Goal: Use online tool/utility: Utilize a website feature to perform a specific function

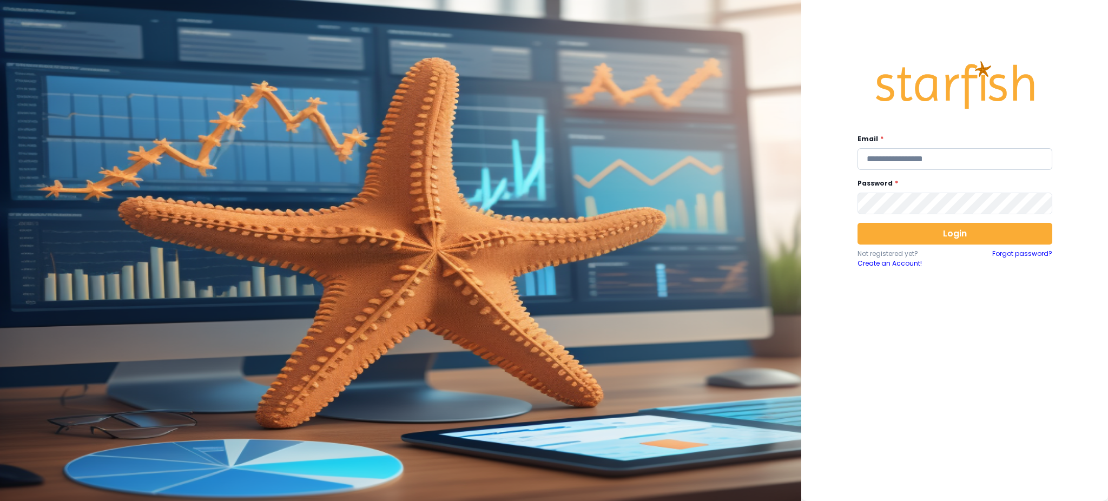
click at [1014, 155] on input "email" at bounding box center [954, 159] width 195 height 22
type input "**********"
click at [1005, 361] on div "**********" at bounding box center [955, 248] width 216 height 416
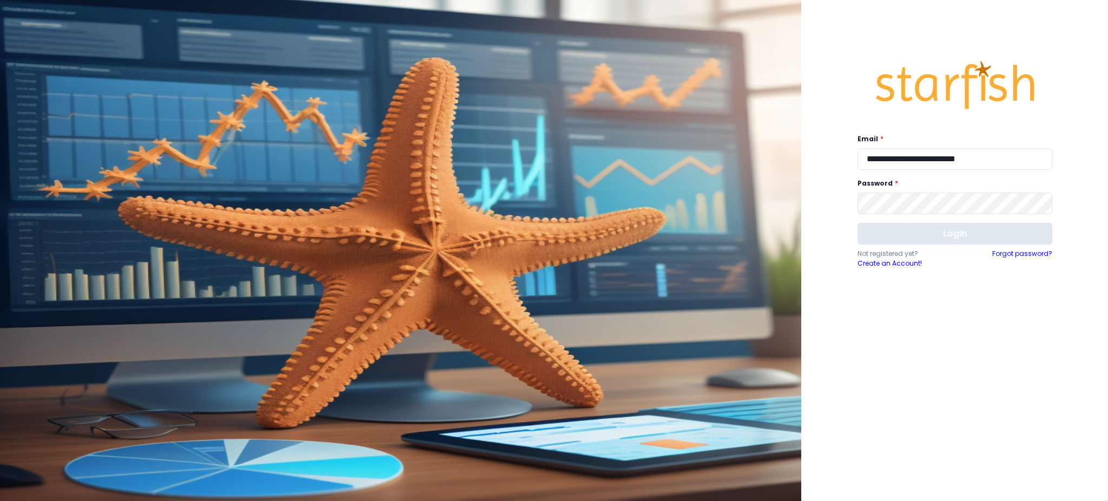
click at [949, 229] on button "Login" at bounding box center [954, 234] width 195 height 22
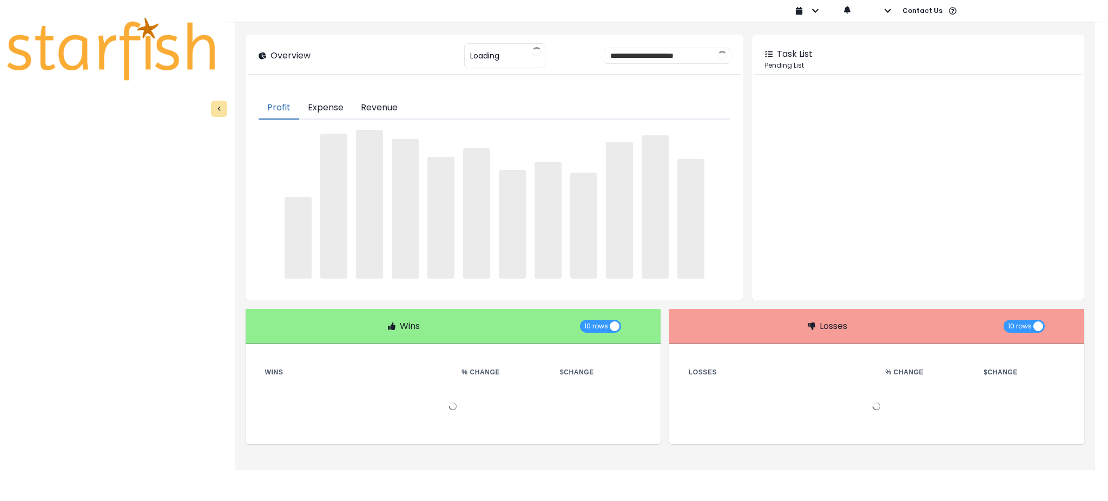
type input "********"
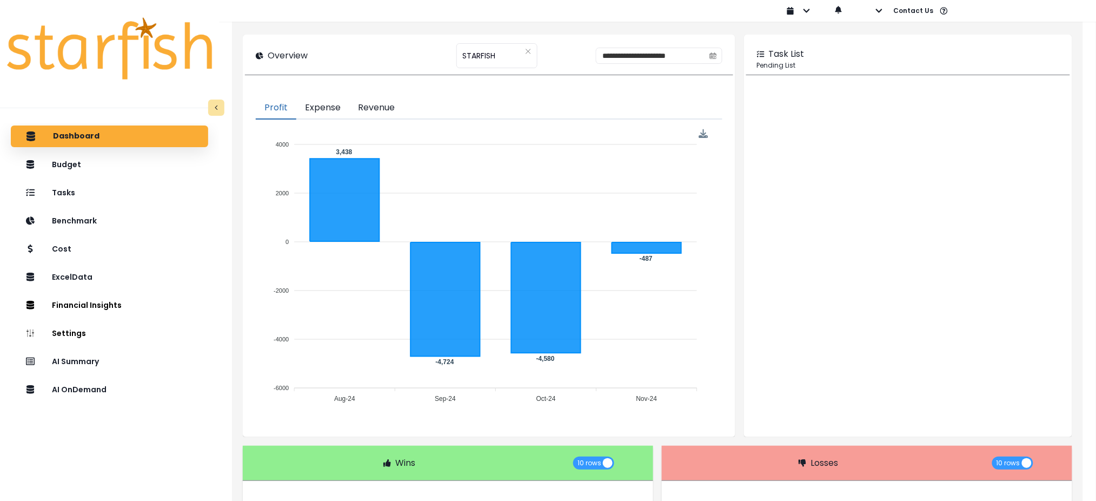
drag, startPoint x: 75, startPoint y: 354, endPoint x: 227, endPoint y: 235, distance: 193.0
click at [75, 354] on div "AI Summary" at bounding box center [109, 362] width 180 height 22
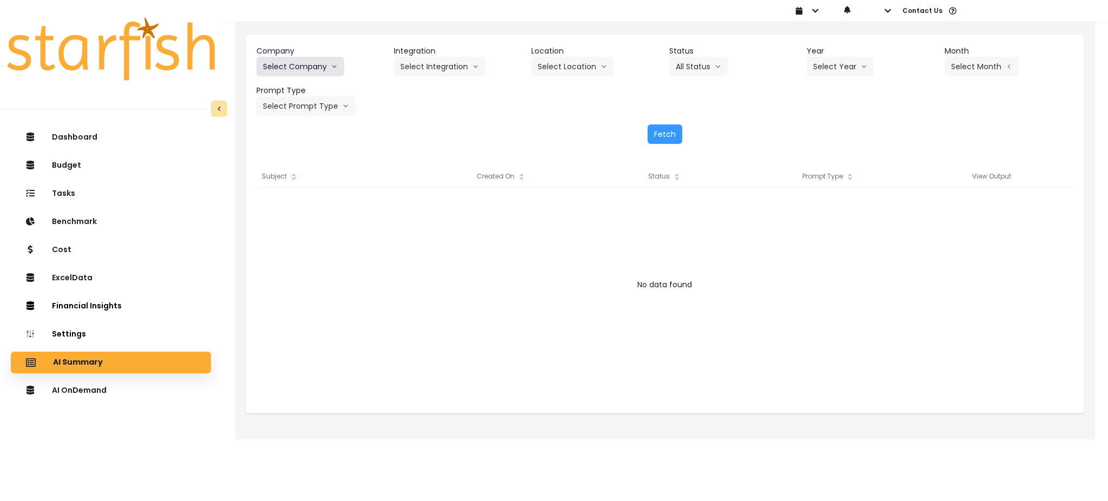
click at [336, 68] on icon "arrow down line" at bounding box center [334, 66] width 6 height 11
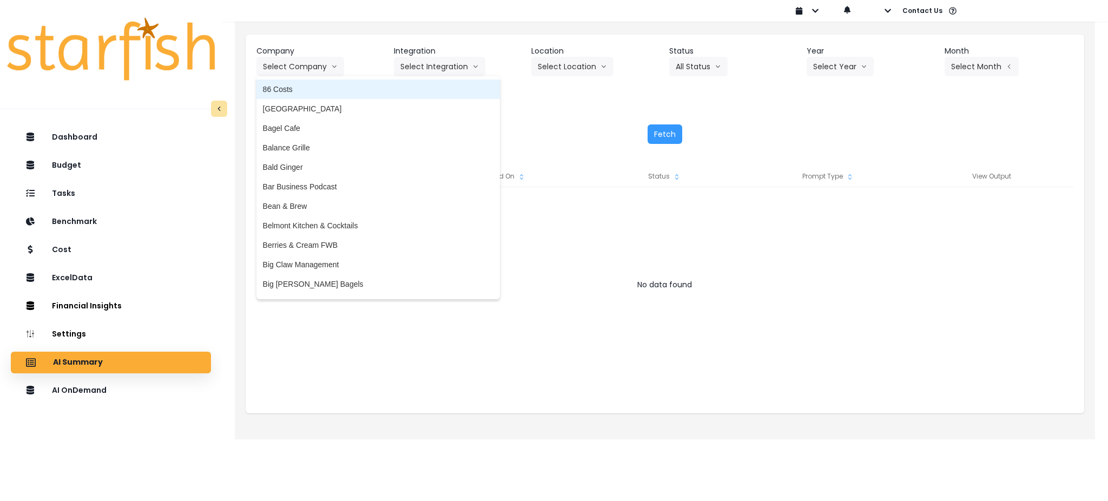
click at [335, 83] on li "86 Costs" at bounding box center [377, 89] width 243 height 19
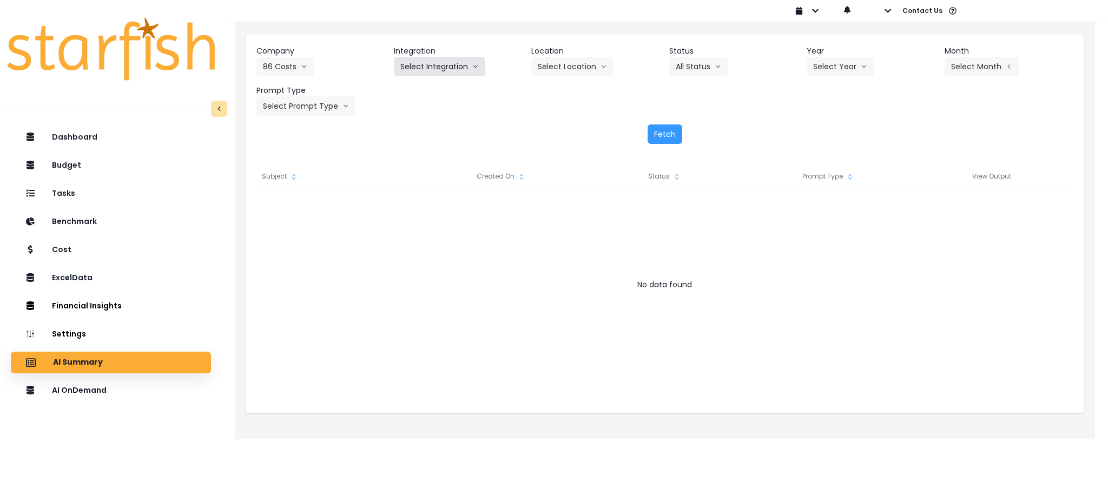
click at [441, 73] on button "Select Integration" at bounding box center [439, 66] width 91 height 19
click at [414, 66] on button "Select Integration" at bounding box center [439, 66] width 91 height 19
click at [426, 65] on button "Select Integration" at bounding box center [439, 66] width 91 height 19
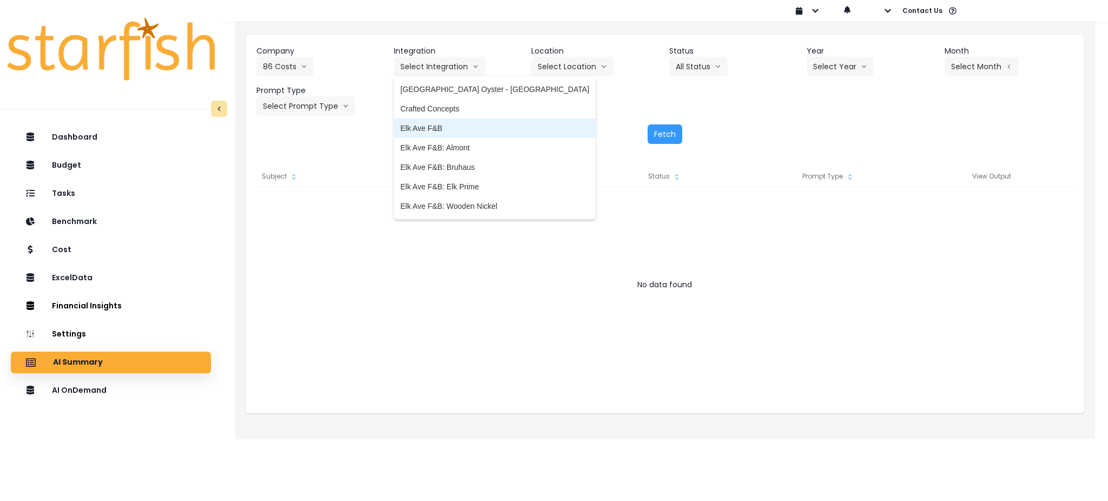
click at [420, 128] on span "Elk Ave F&B" at bounding box center [494, 128] width 189 height 11
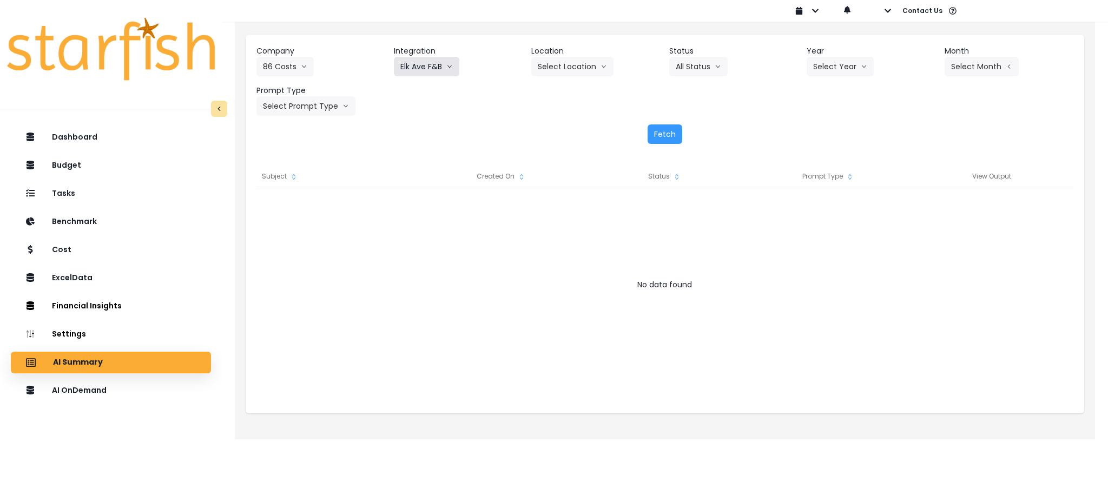
click at [438, 75] on button "Elk Ave F&B" at bounding box center [426, 66] width 65 height 19
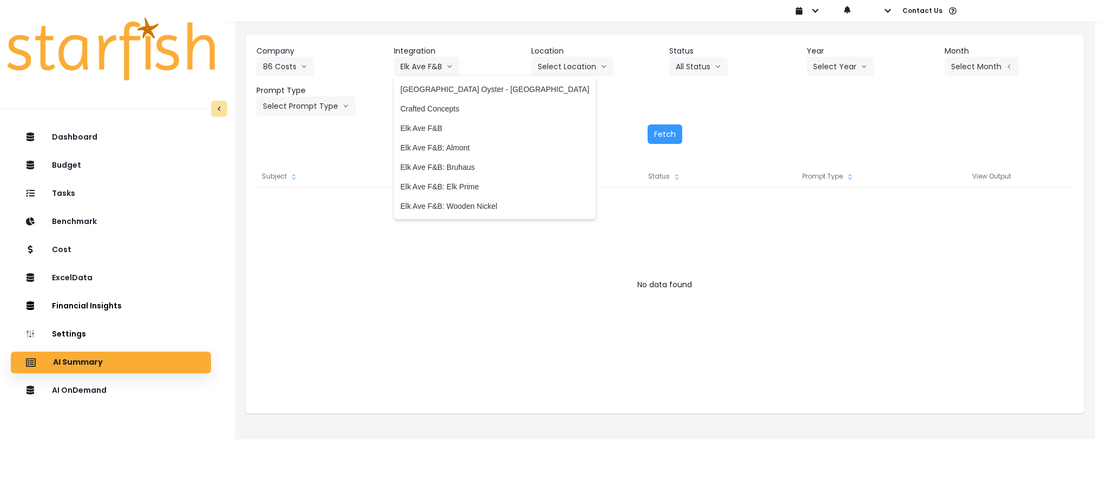
click at [612, 125] on div "Fetch" at bounding box center [664, 133] width 817 height 19
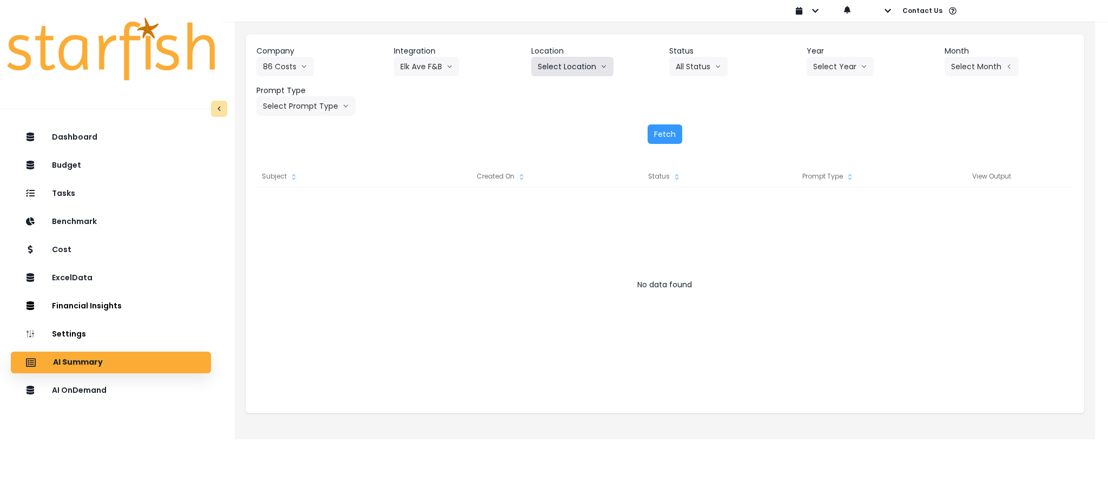
click at [581, 68] on button "Select Location" at bounding box center [572, 66] width 82 height 19
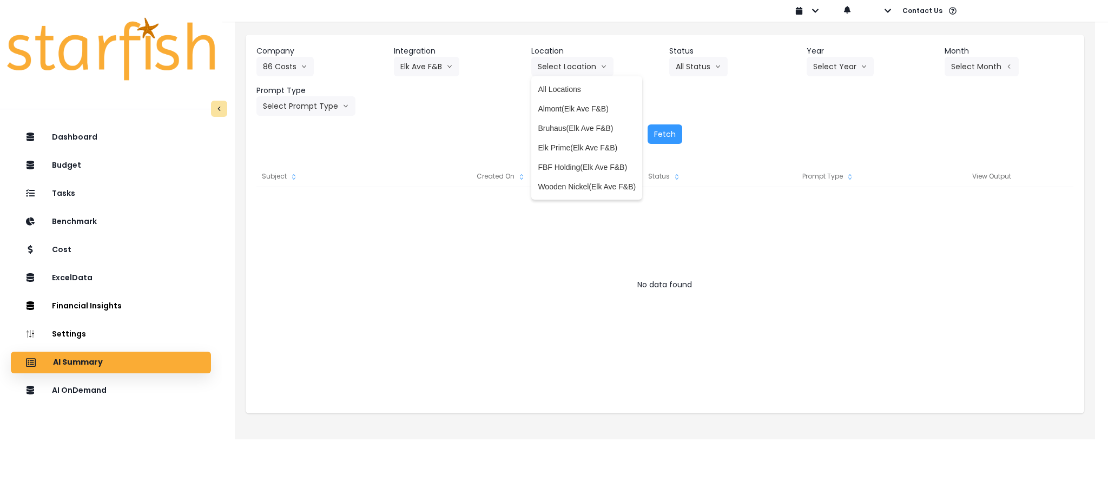
click at [788, 123] on div "Company 86 Costs 86 Costs Asti Bagel Cafe Balance Grille Bald Ginger Bar Busine…" at bounding box center [665, 95] width 838 height 120
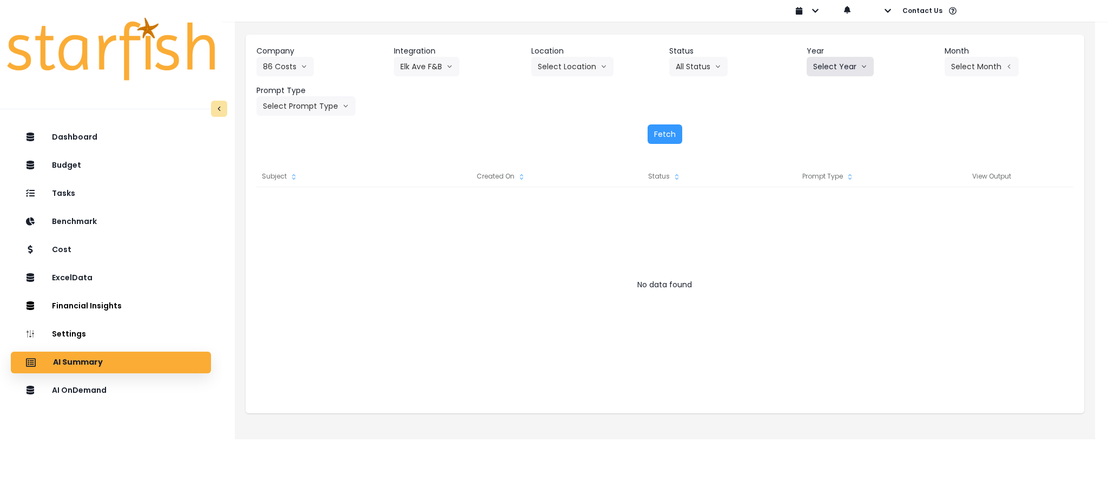
click at [862, 69] on icon "arrow down line" at bounding box center [864, 66] width 6 height 11
click at [821, 126] on span "2025" at bounding box center [821, 128] width 17 height 11
click at [965, 60] on button "Select Month" at bounding box center [981, 66] width 74 height 19
click at [919, 181] on span "July" at bounding box center [927, 186] width 21 height 11
click at [316, 108] on button "Select Prompt Type" at bounding box center [305, 105] width 99 height 19
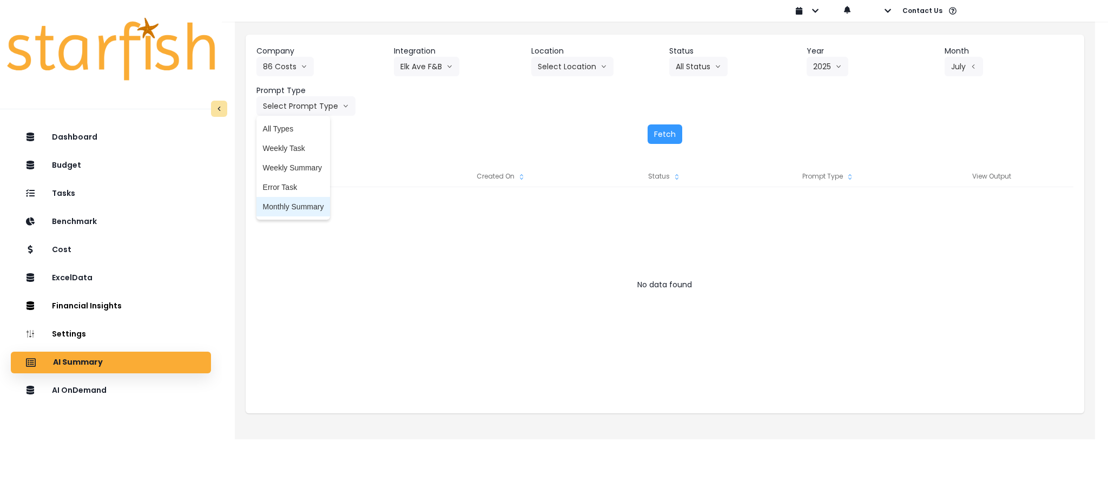
click at [285, 202] on span "Monthly Summary" at bounding box center [293, 206] width 61 height 11
click at [665, 143] on button "Fetch" at bounding box center [664, 133] width 35 height 19
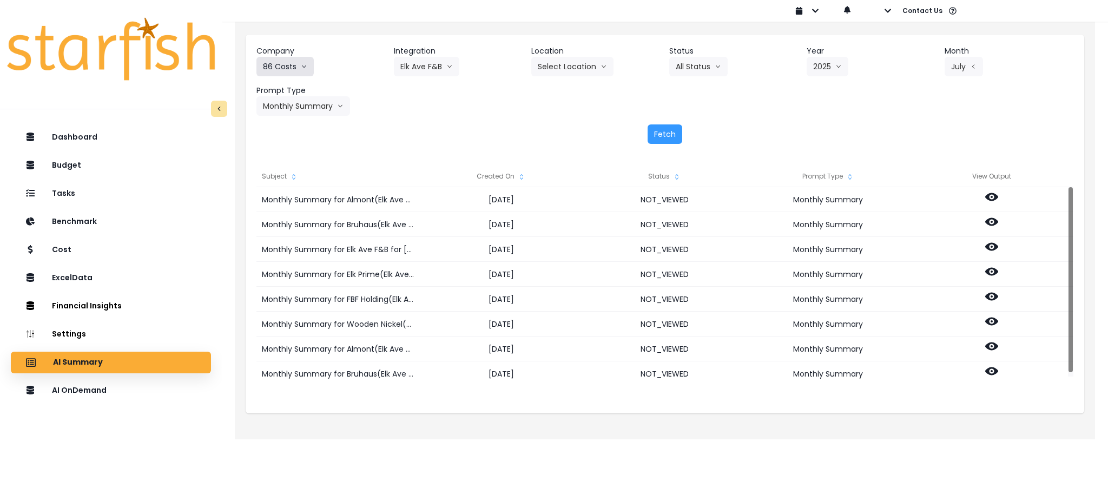
click at [289, 57] on button "86 Costs" at bounding box center [284, 66] width 57 height 19
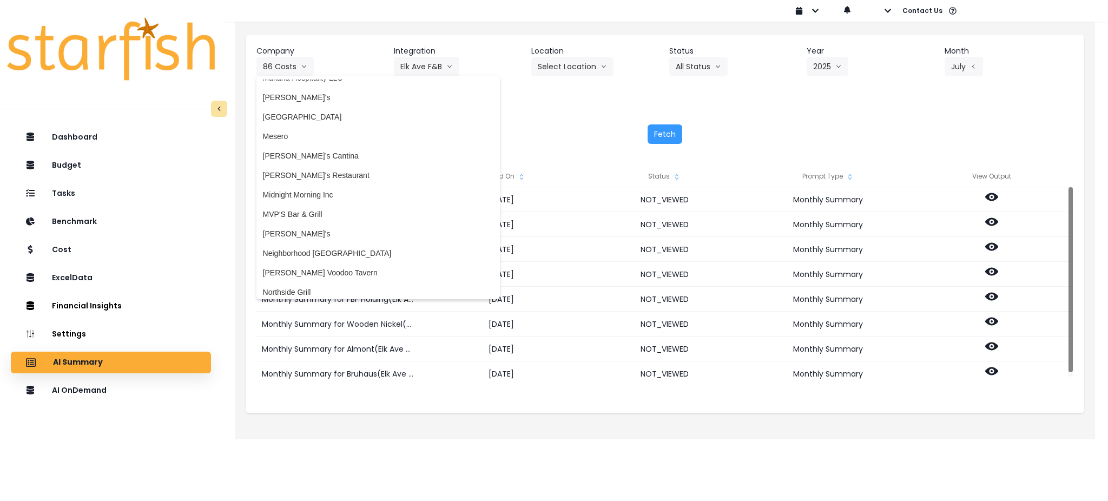
scroll to position [1370, 0]
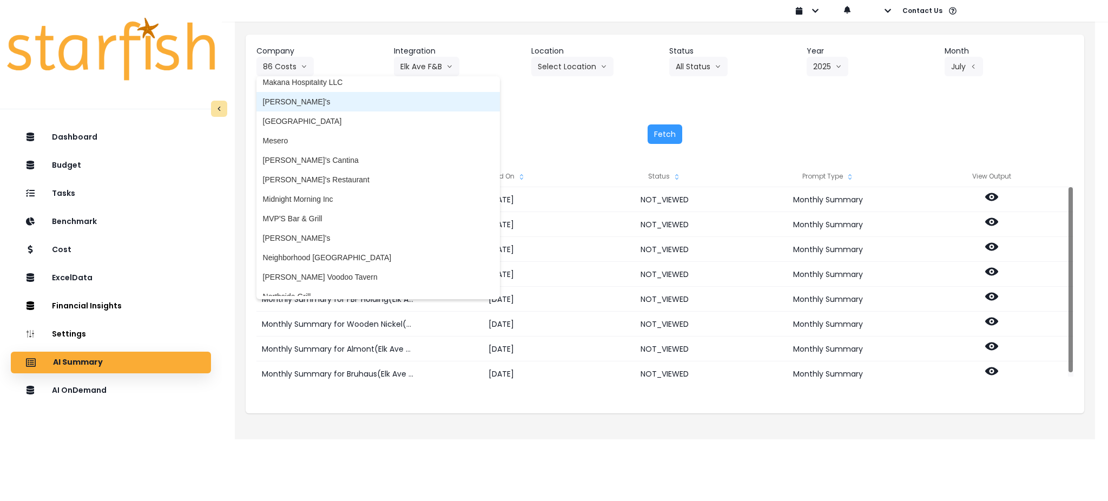
click at [314, 97] on span "[PERSON_NAME]'s" at bounding box center [378, 101] width 230 height 11
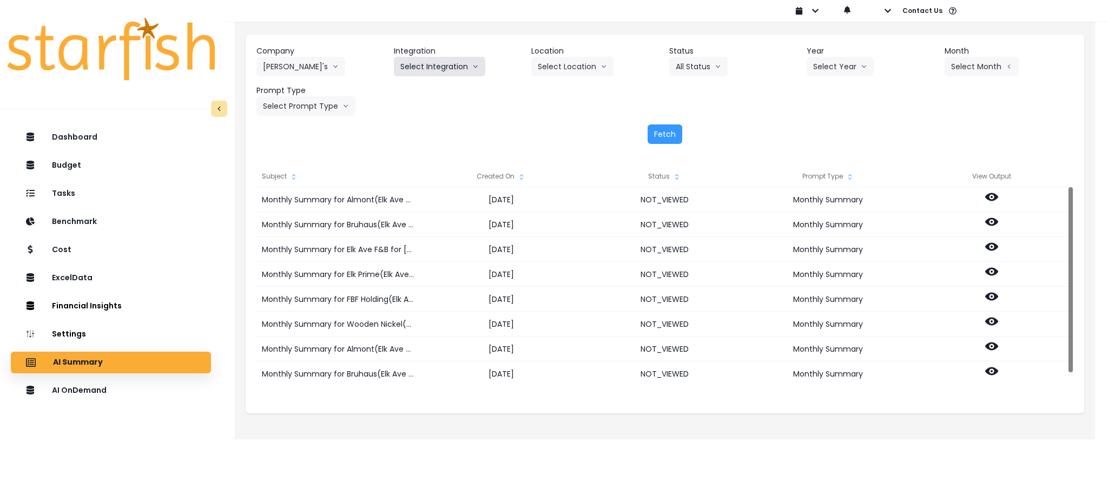
click at [444, 66] on button "Select Integration" at bounding box center [439, 66] width 91 height 19
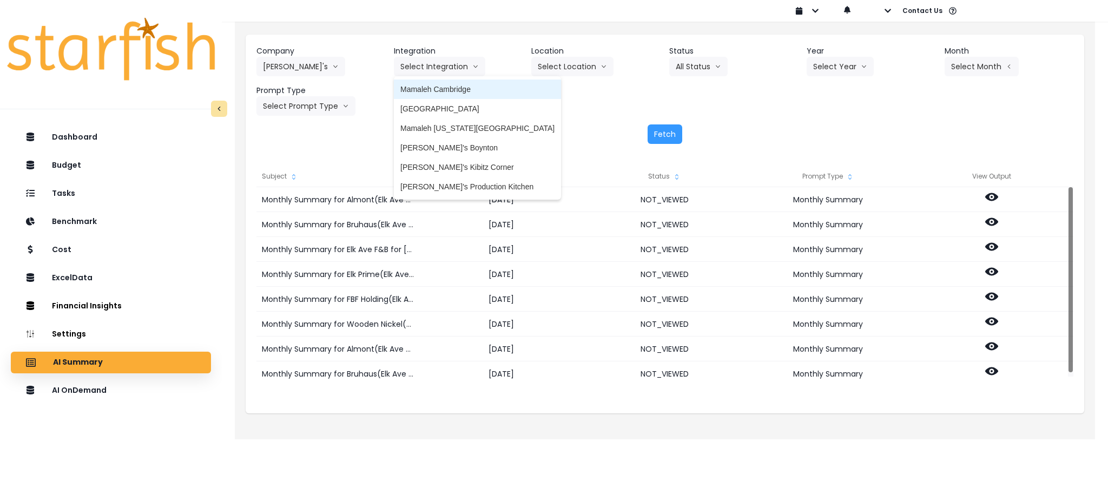
click at [453, 83] on li "Mamaleh Cambridge" at bounding box center [477, 89] width 167 height 19
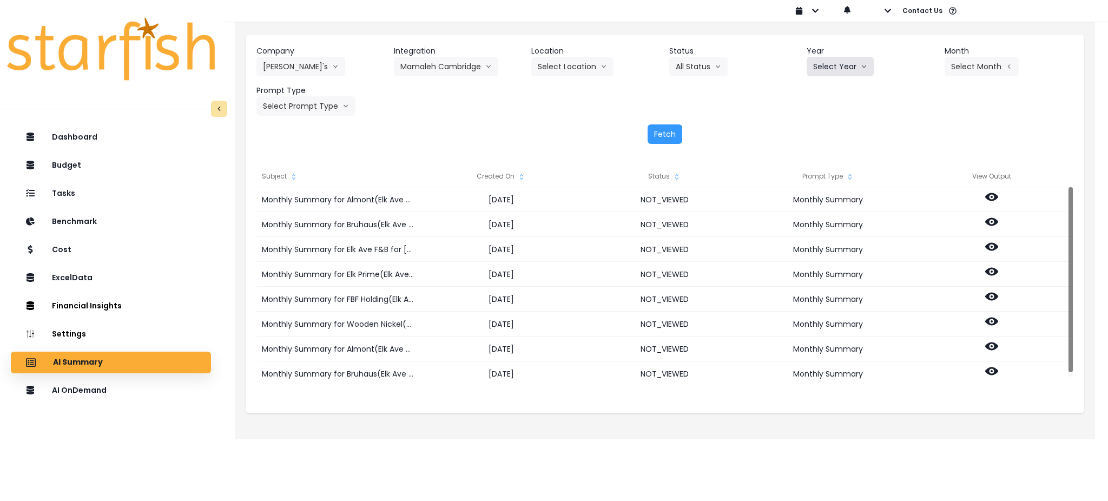
click at [829, 64] on button "Select Year" at bounding box center [840, 66] width 67 height 19
click at [819, 138] on ul "2023 2024 2025" at bounding box center [822, 108] width 30 height 65
click at [819, 137] on li "2025" at bounding box center [822, 127] width 30 height 19
click at [959, 63] on button "Select Month" at bounding box center [981, 66] width 74 height 19
click at [917, 184] on span "July" at bounding box center [927, 186] width 21 height 11
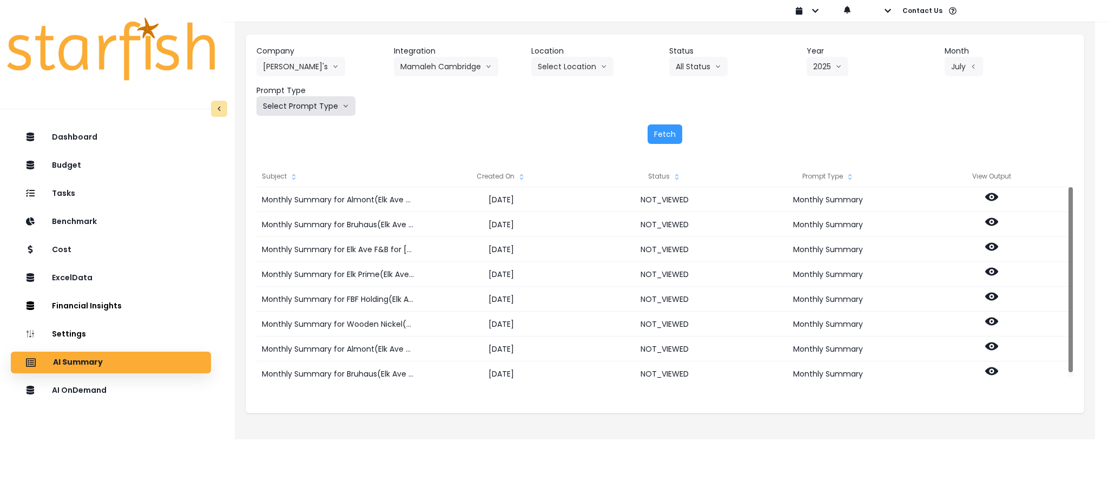
click at [290, 104] on button "Select Prompt Type" at bounding box center [305, 105] width 99 height 19
click at [297, 204] on span "Monthly Summary" at bounding box center [293, 206] width 61 height 11
click at [672, 126] on button "Fetch" at bounding box center [664, 133] width 35 height 19
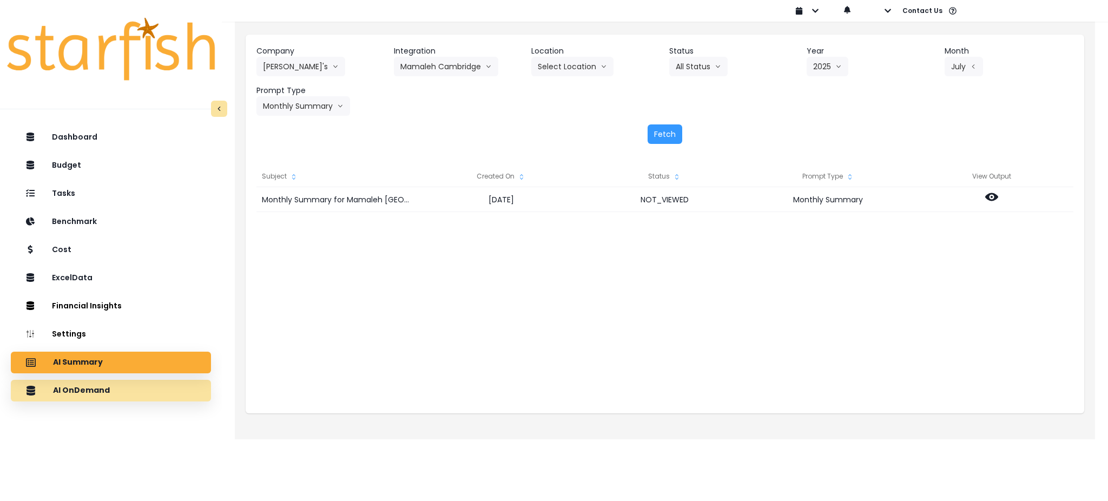
click at [124, 389] on div "AI OnDemand" at bounding box center [110, 390] width 183 height 23
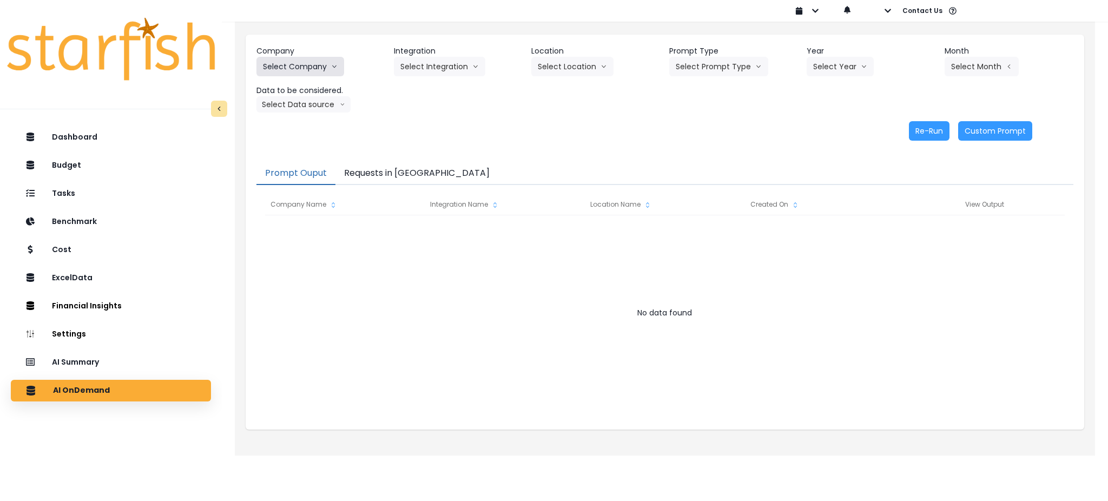
click at [323, 73] on button "Select Company" at bounding box center [300, 66] width 88 height 19
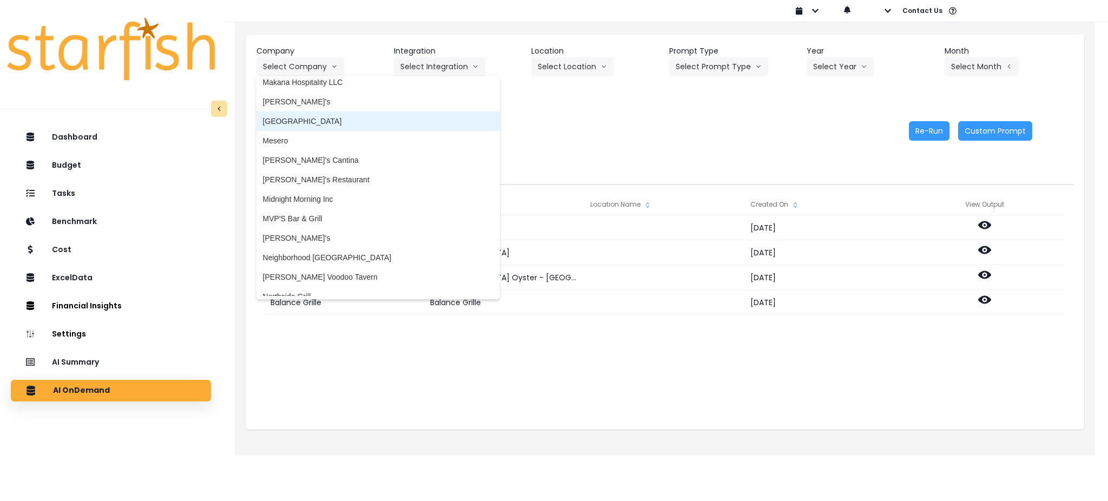
click at [323, 115] on li "[GEOGRAPHIC_DATA]" at bounding box center [377, 120] width 243 height 19
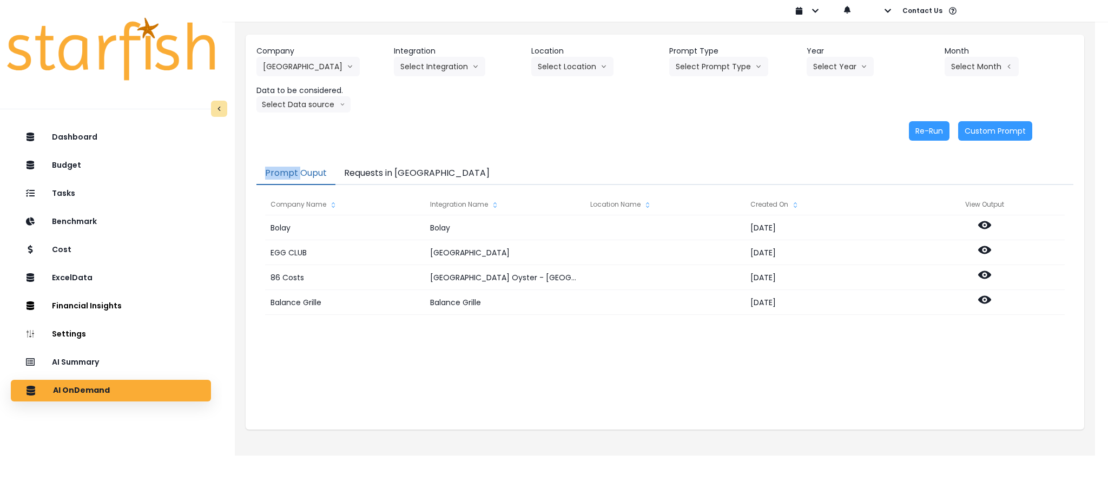
click at [323, 115] on div "Company [GEOGRAPHIC_DATA] Grill 86 Costs Asti Bagel Cafe Balance Grille Bald Gi…" at bounding box center [665, 93] width 838 height 117
click at [342, 69] on div "Company [GEOGRAPHIC_DATA] Grill 86 Costs Asti Bagel Cafe Balance Grille Bald Gi…" at bounding box center [320, 60] width 129 height 31
click at [326, 69] on button "[GEOGRAPHIC_DATA]" at bounding box center [307, 66] width 103 height 19
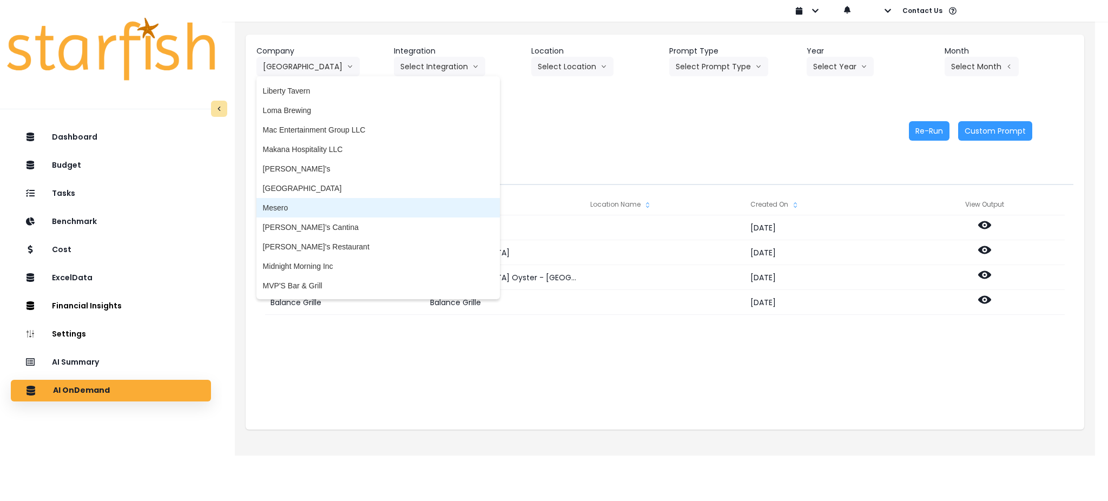
scroll to position [1298, 0]
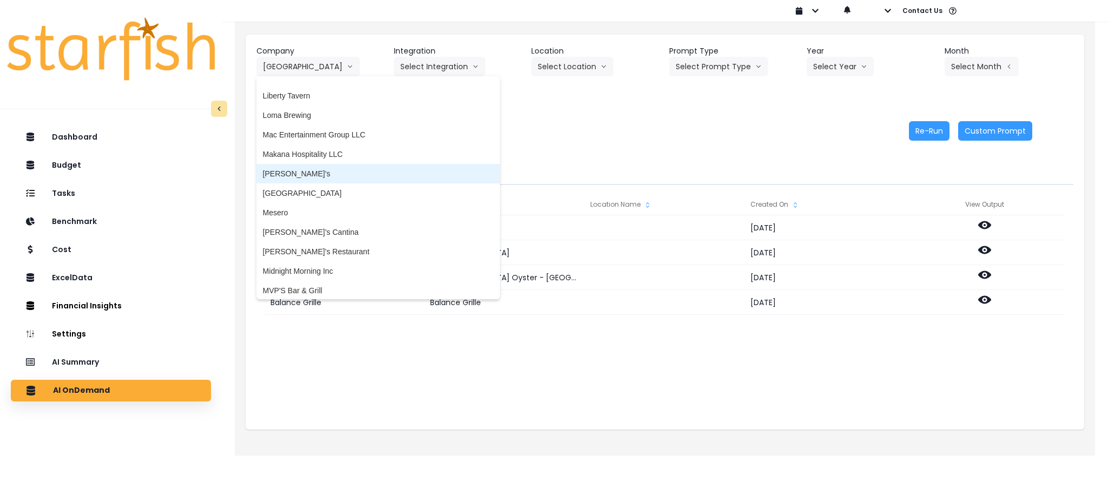
click at [315, 171] on span "[PERSON_NAME]'s" at bounding box center [378, 173] width 230 height 11
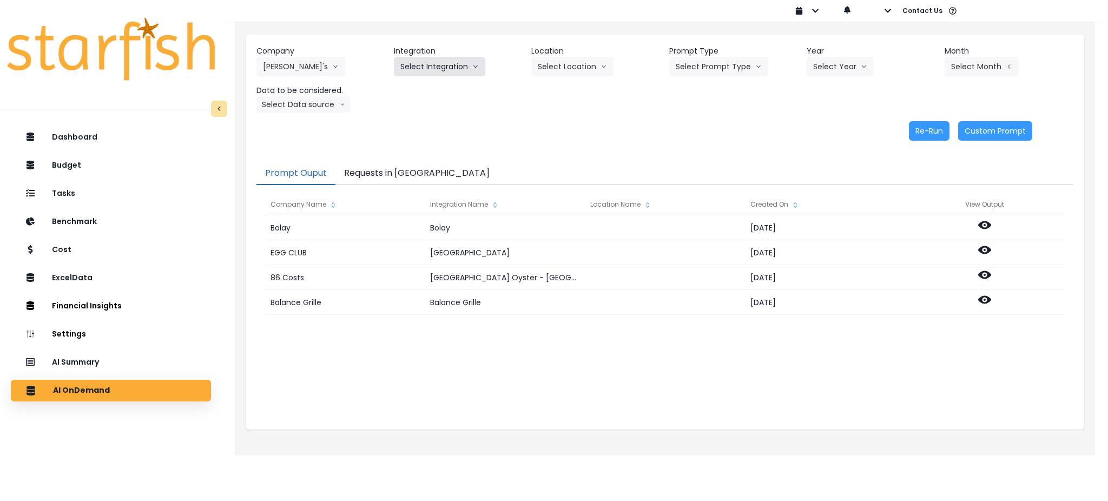
click at [435, 62] on button "Select Integration" at bounding box center [439, 66] width 91 height 19
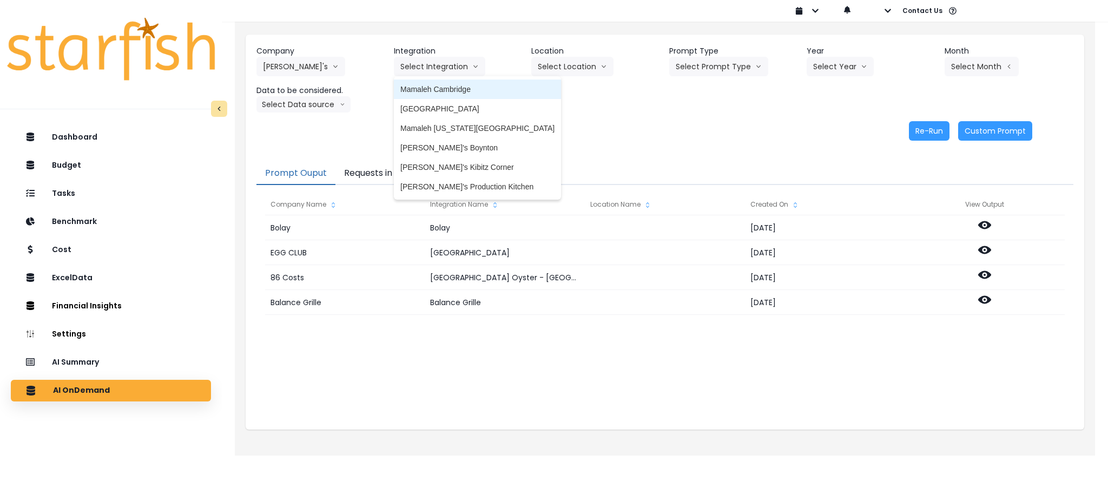
click at [450, 84] on span "Mamaleh Cambridge" at bounding box center [477, 89] width 154 height 11
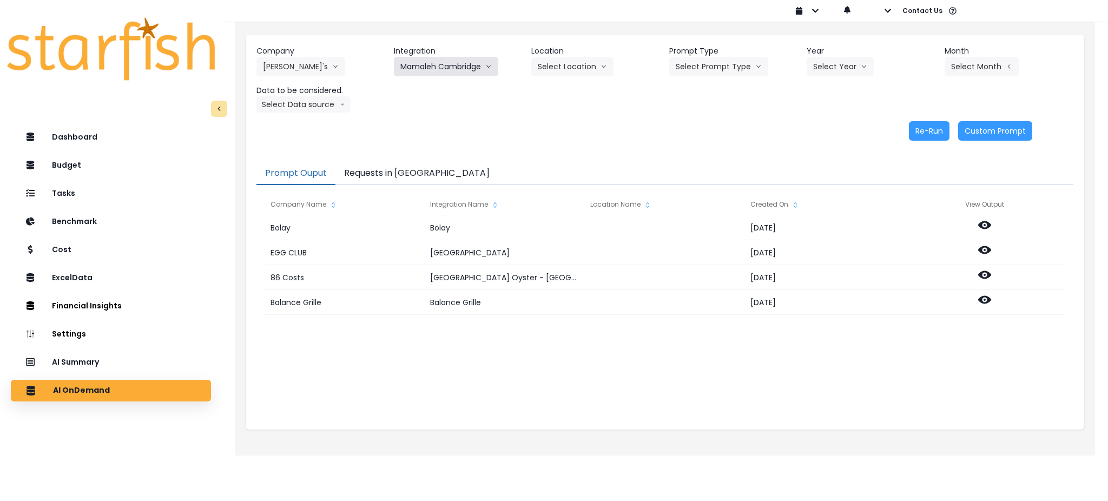
click at [484, 72] on button "Mamaleh Cambridge" at bounding box center [446, 66] width 104 height 19
click at [468, 67] on button "Mamaleh Cambridge" at bounding box center [446, 66] width 104 height 19
click at [443, 55] on header "Integration" at bounding box center [458, 50] width 129 height 11
click at [446, 71] on button "Mamaleh Cambridge" at bounding box center [446, 66] width 104 height 19
click at [423, 68] on button "Mamaleh Cambridge" at bounding box center [446, 66] width 104 height 19
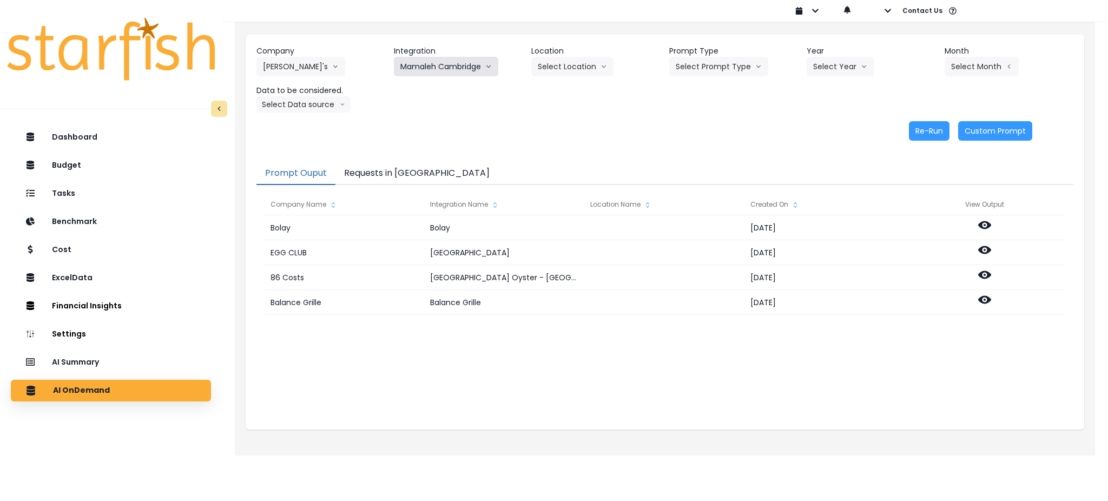
click at [452, 65] on button "Mamaleh Cambridge" at bounding box center [446, 66] width 104 height 19
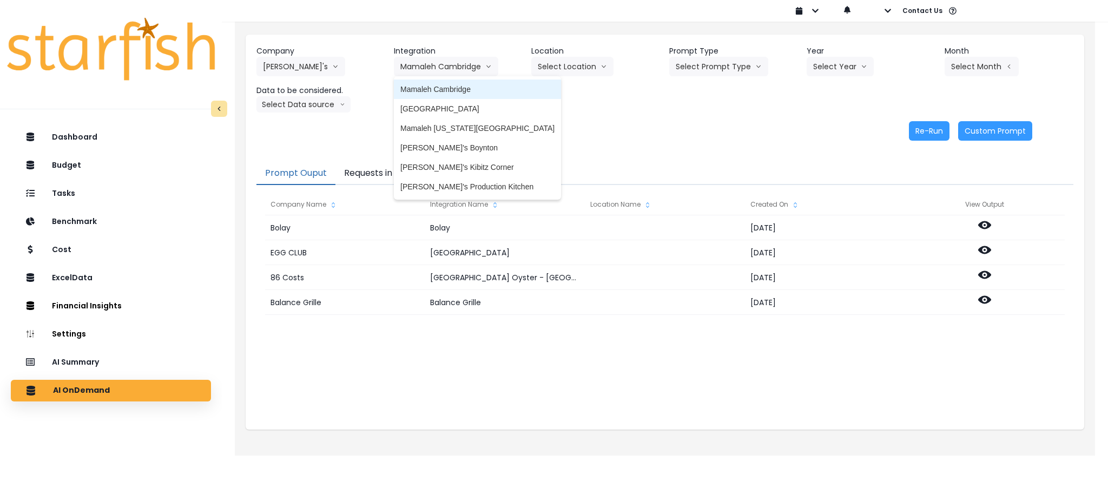
click at [444, 81] on li "Mamaleh Cambridge" at bounding box center [477, 89] width 167 height 19
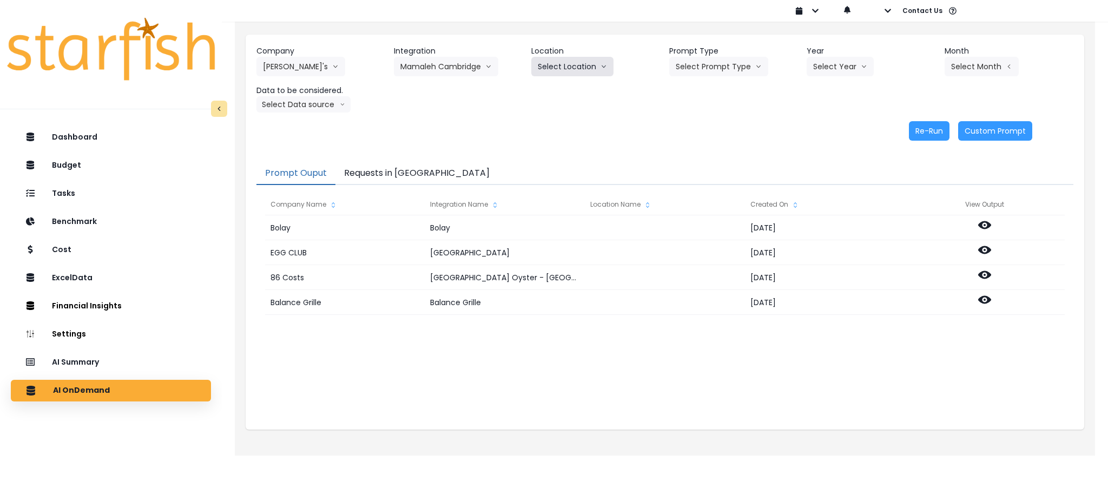
click at [553, 72] on button "Select Location" at bounding box center [572, 66] width 82 height 19
click at [747, 142] on div "Company [PERSON_NAME]'s 86 Costs Asti Bagel Cafe Balance Grille Bald Ginger Bar…" at bounding box center [665, 93] width 838 height 117
click at [742, 70] on button "Select Prompt Type" at bounding box center [718, 66] width 99 height 19
click at [721, 148] on span "Monthly Summary" at bounding box center [706, 147] width 61 height 11
click at [836, 69] on button "Select Year" at bounding box center [840, 66] width 67 height 19
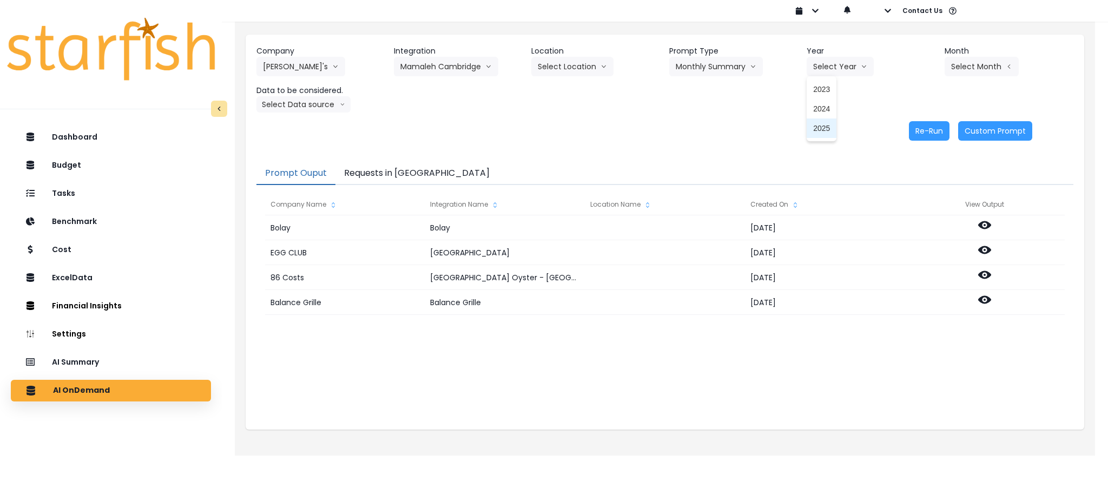
click at [825, 133] on span "2025" at bounding box center [821, 128] width 17 height 11
click at [958, 66] on button "Select Month" at bounding box center [981, 66] width 74 height 19
click at [917, 188] on span "July" at bounding box center [927, 186] width 21 height 11
click at [329, 102] on button "Select Data source" at bounding box center [303, 104] width 94 height 16
click at [301, 146] on span "Location Analysis" at bounding box center [299, 145] width 72 height 11
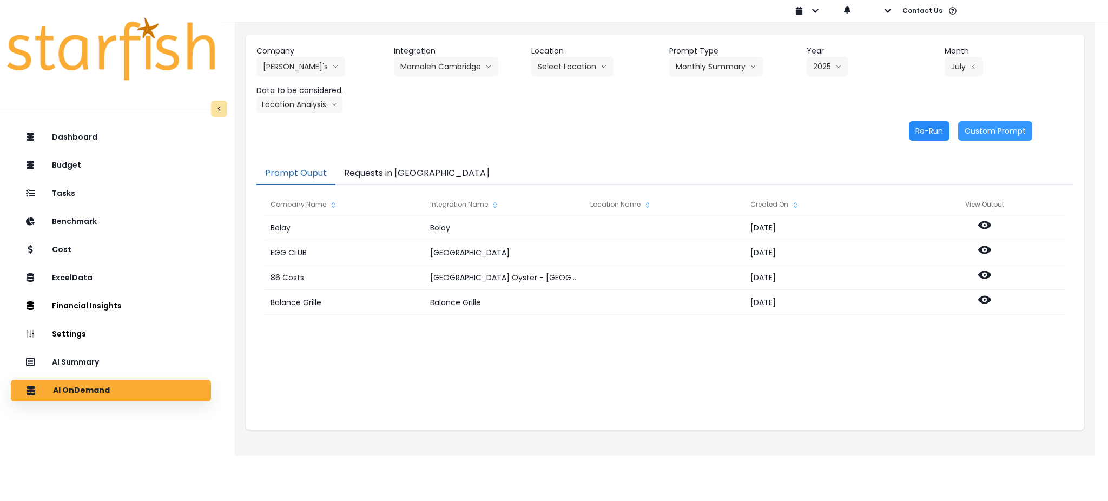
click at [927, 134] on button "Re-Run" at bounding box center [929, 130] width 41 height 19
click at [317, 105] on button "Location Analysis" at bounding box center [299, 104] width 86 height 16
click at [299, 124] on span "Comparison overtime" at bounding box center [299, 125] width 72 height 11
click at [921, 116] on div "Company [PERSON_NAME]'s 86 Costs Asti Bagel Cafe Balance Grille Bald Ginger Bar…" at bounding box center [665, 93] width 838 height 117
click at [928, 134] on button "Re-Run" at bounding box center [929, 130] width 41 height 19
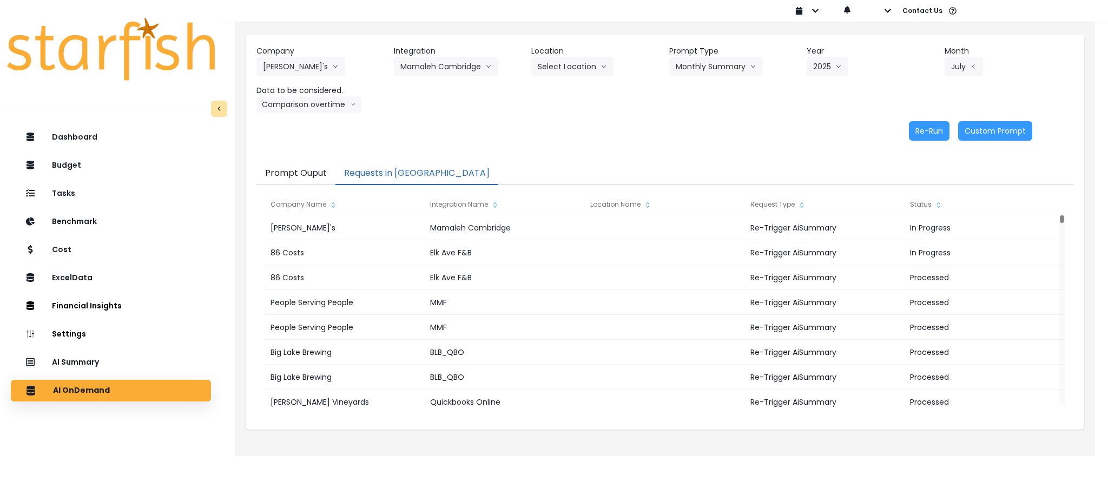
click at [391, 166] on button "Requests in [GEOGRAPHIC_DATA]" at bounding box center [416, 173] width 163 height 23
click at [479, 74] on button "Mamaleh Cambridge" at bounding box center [446, 66] width 104 height 19
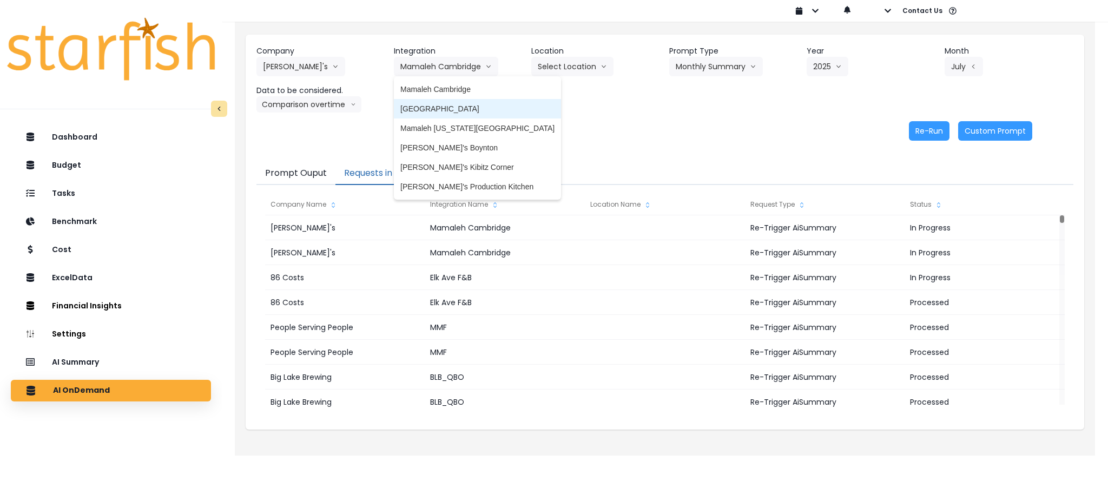
click at [476, 104] on span "[GEOGRAPHIC_DATA]" at bounding box center [477, 108] width 154 height 11
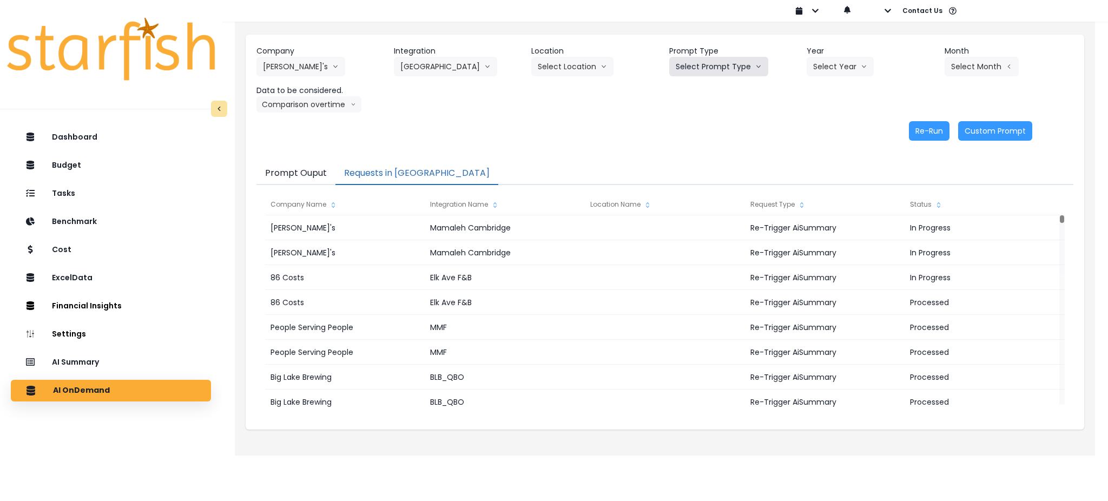
click at [717, 68] on button "Select Prompt Type" at bounding box center [718, 66] width 99 height 19
click at [707, 140] on li "Monthly Summary" at bounding box center [706, 147] width 74 height 19
click at [845, 65] on button "Select Year" at bounding box center [840, 66] width 67 height 19
click at [829, 125] on span "2025" at bounding box center [821, 128] width 17 height 11
click at [978, 66] on button "Select Month" at bounding box center [981, 66] width 74 height 19
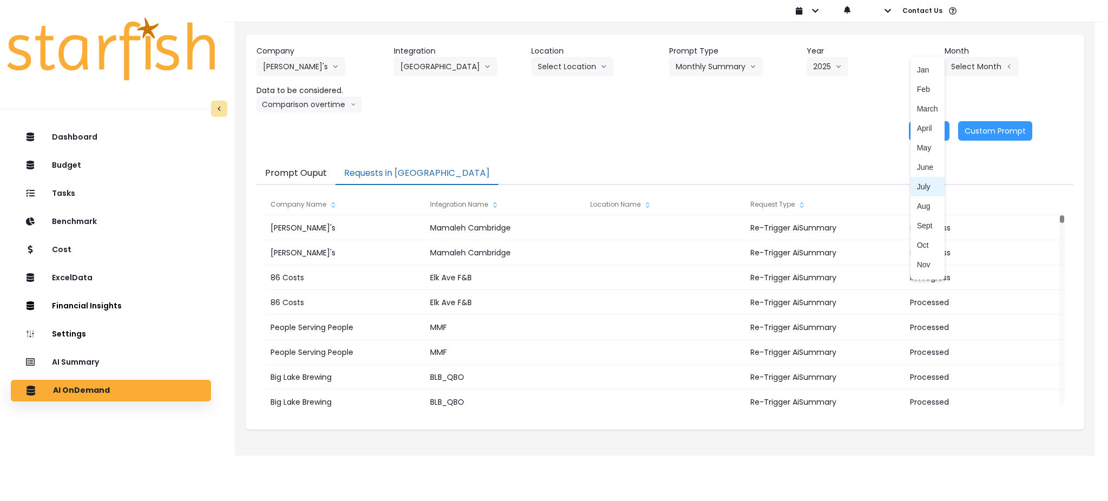
click at [917, 185] on span "July" at bounding box center [927, 186] width 21 height 11
click at [327, 101] on button "Comparison overtime" at bounding box center [308, 104] width 105 height 16
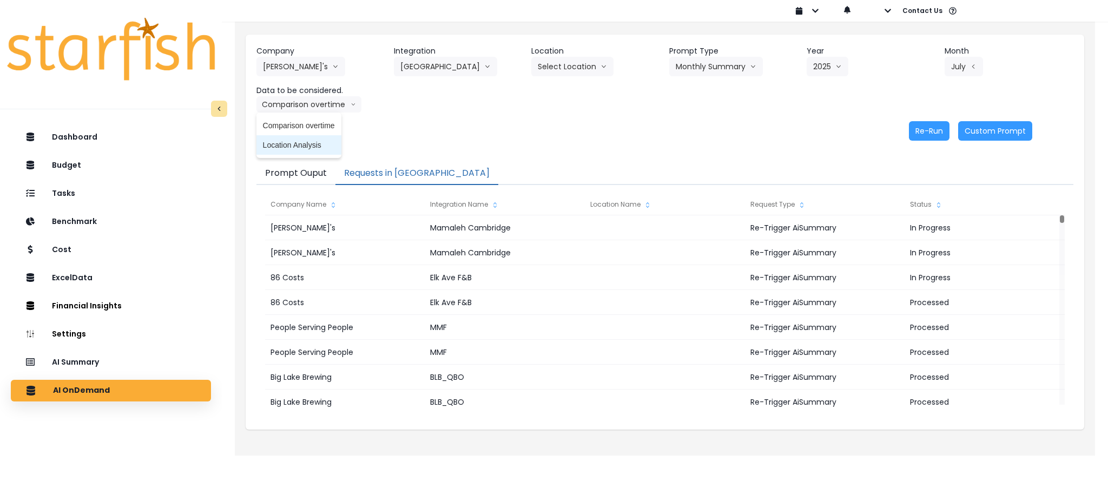
click at [305, 147] on span "Location Analysis" at bounding box center [299, 145] width 72 height 11
click at [913, 127] on button "Re-Run" at bounding box center [929, 130] width 41 height 19
click at [334, 103] on icon "arrow down line" at bounding box center [334, 104] width 5 height 11
click at [318, 124] on span "Comparison overtime" at bounding box center [299, 125] width 72 height 11
click at [906, 123] on div "Re-Run Custom Prompt" at bounding box center [644, 130] width 776 height 19
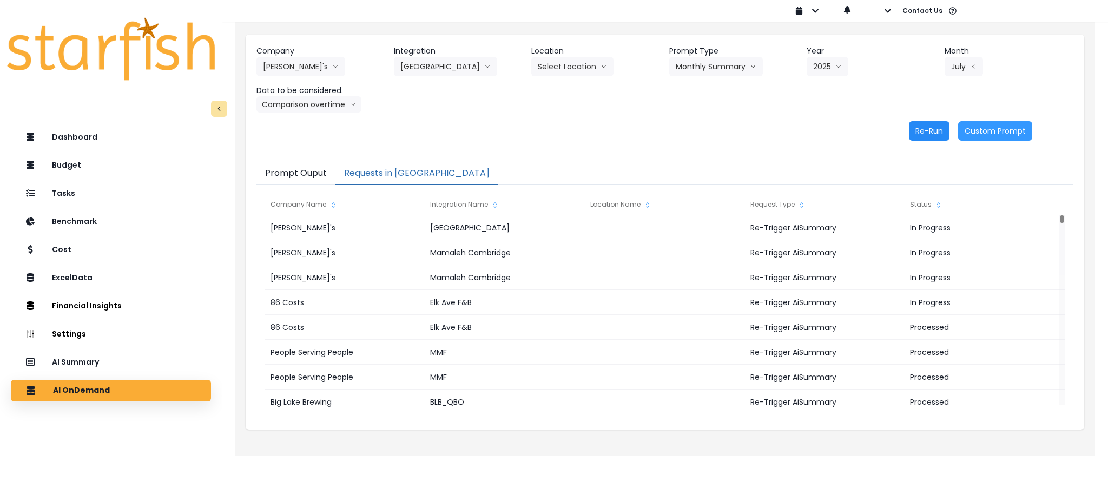
click at [928, 130] on button "Re-Run" at bounding box center [929, 130] width 41 height 19
click at [460, 59] on button "[GEOGRAPHIC_DATA]" at bounding box center [445, 66] width 103 height 19
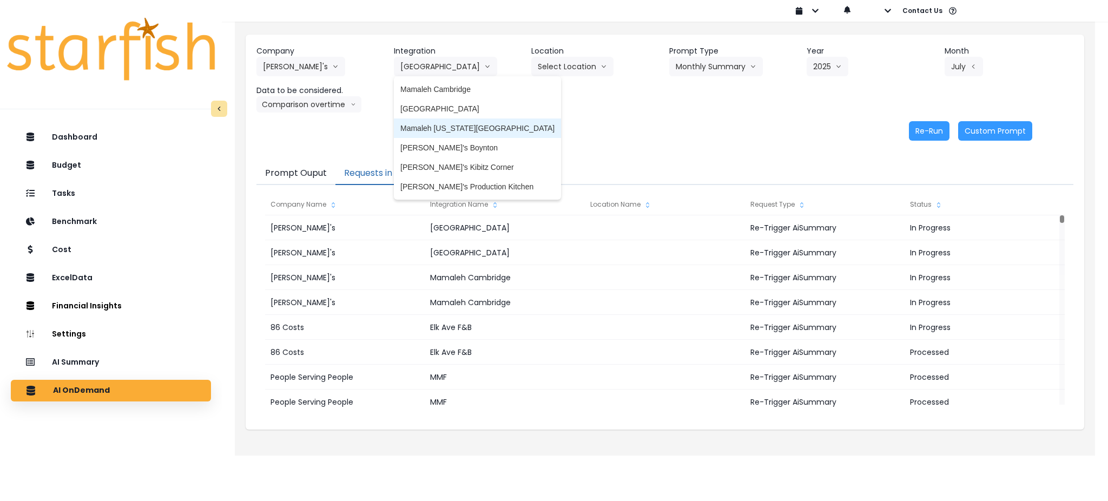
click at [460, 125] on span "Mamaleh [US_STATE][GEOGRAPHIC_DATA]" at bounding box center [477, 128] width 154 height 11
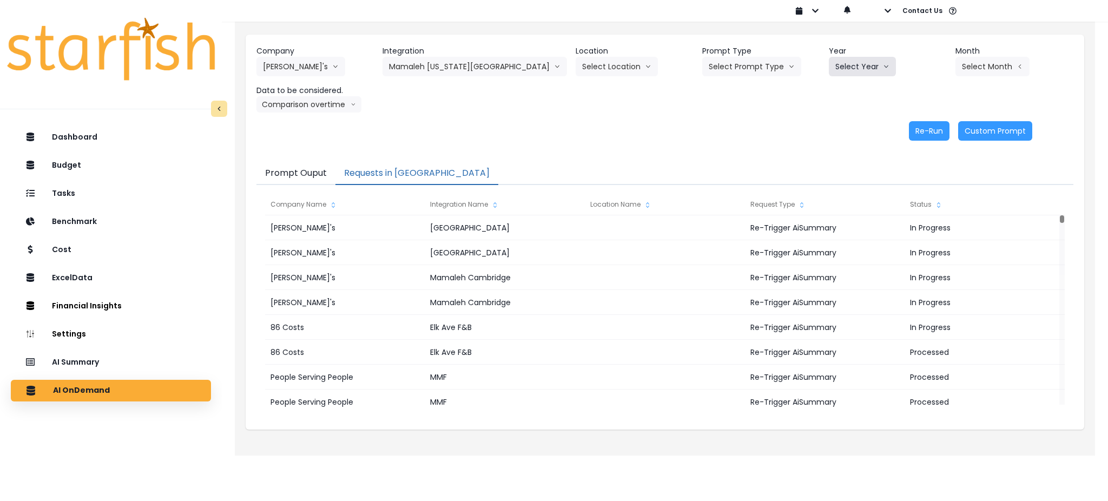
click at [837, 68] on button "Select Year" at bounding box center [862, 66] width 67 height 19
click at [743, 64] on button "Select Prompt Type" at bounding box center [751, 66] width 99 height 19
click at [710, 139] on li "Monthly Summary" at bounding box center [739, 147] width 74 height 19
click at [852, 70] on button "Select Year" at bounding box center [862, 66] width 67 height 19
click at [840, 126] on div "Re-Run Custom Prompt" at bounding box center [644, 130] width 776 height 19
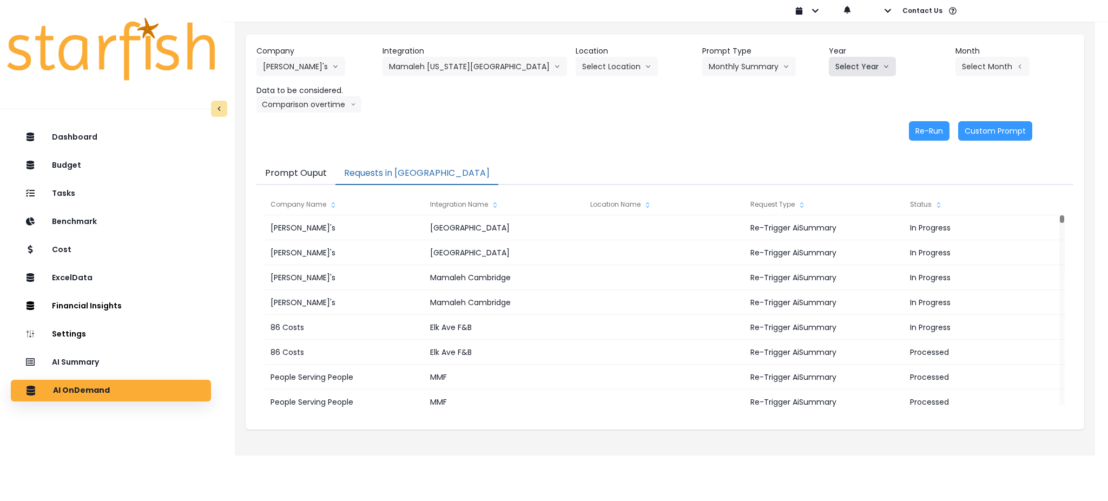
click at [837, 74] on button "Select Year" at bounding box center [862, 66] width 67 height 19
click at [835, 128] on span "2025" at bounding box center [843, 128] width 17 height 11
click at [983, 65] on button "Select Month" at bounding box center [992, 66] width 74 height 19
click at [921, 180] on li "July" at bounding box center [938, 186] width 34 height 19
click at [335, 107] on button "Comparison overtime" at bounding box center [308, 104] width 105 height 16
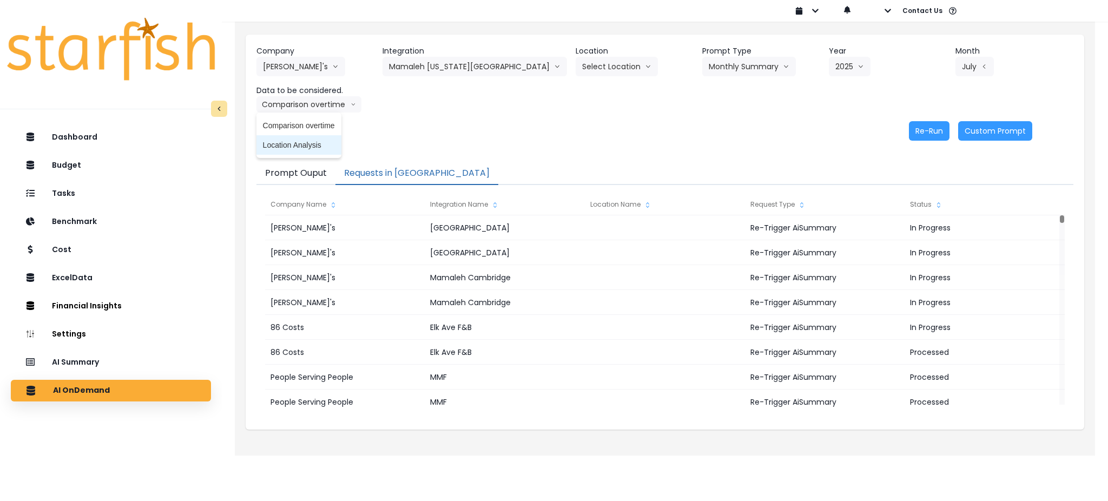
click at [319, 145] on span "Location Analysis" at bounding box center [299, 145] width 72 height 11
click at [920, 121] on button "Re-Run" at bounding box center [929, 130] width 41 height 19
click at [307, 105] on button "Location Analysis" at bounding box center [299, 104] width 86 height 16
click at [299, 131] on li "Comparison overtime" at bounding box center [298, 125] width 85 height 19
click at [928, 128] on button "Re-Run" at bounding box center [929, 130] width 41 height 19
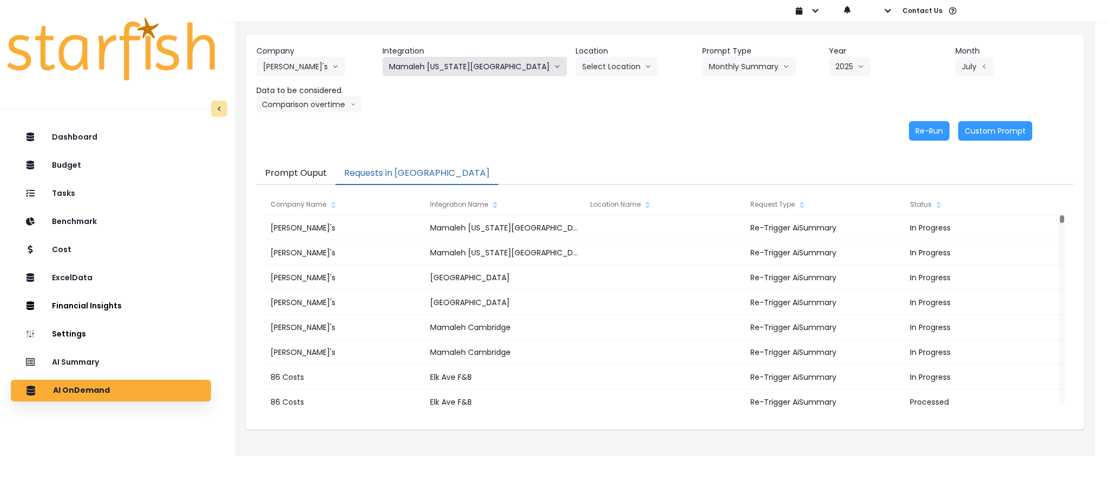
click at [457, 65] on button "Mamaleh [US_STATE][GEOGRAPHIC_DATA]" at bounding box center [474, 66] width 184 height 19
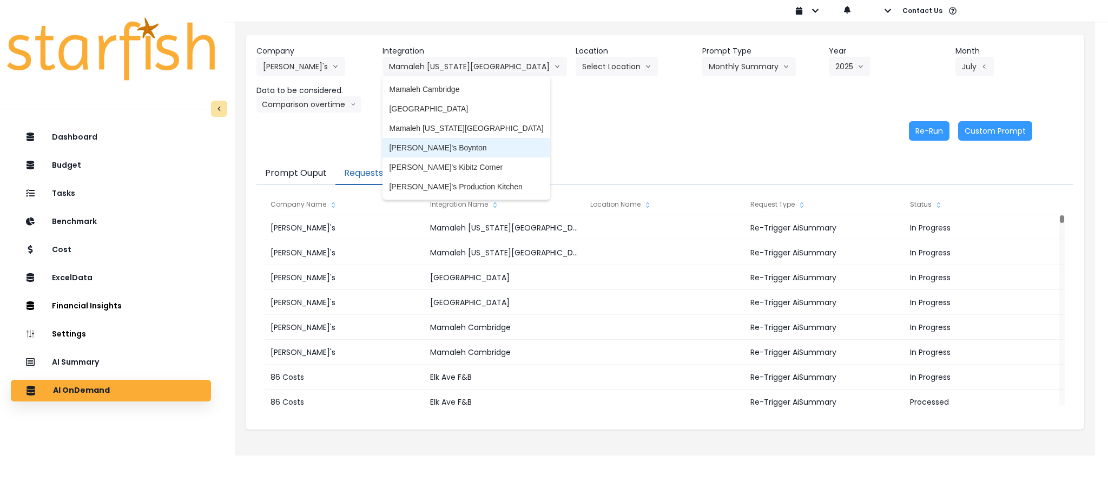
click at [464, 147] on span "[PERSON_NAME]'s Boynton" at bounding box center [466, 147] width 154 height 11
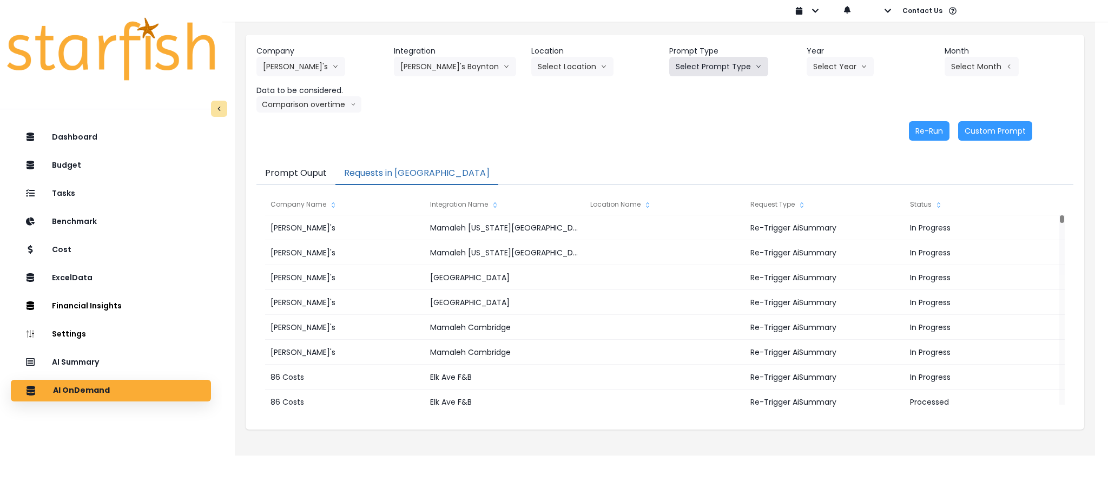
click at [735, 74] on button "Select Prompt Type" at bounding box center [718, 66] width 99 height 19
drag, startPoint x: 702, startPoint y: 148, endPoint x: 852, endPoint y: 101, distance: 157.6
click at [703, 148] on span "Monthly Summary" at bounding box center [706, 147] width 61 height 11
click at [842, 65] on button "Select Year" at bounding box center [840, 66] width 67 height 19
click at [826, 130] on span "2025" at bounding box center [821, 128] width 17 height 11
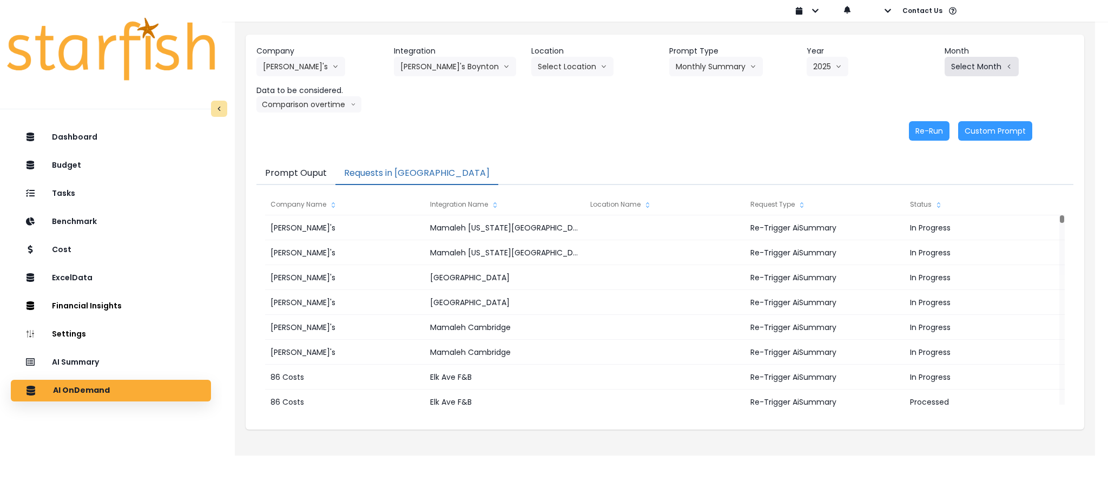
click at [999, 60] on button "Select Month" at bounding box center [981, 66] width 74 height 19
click at [918, 184] on span "July" at bounding box center [927, 186] width 21 height 11
click at [305, 110] on button "Comparison overtime" at bounding box center [308, 104] width 105 height 16
click at [297, 146] on span "Location Analysis" at bounding box center [299, 145] width 72 height 11
click at [917, 129] on button "Re-Run" at bounding box center [929, 130] width 41 height 19
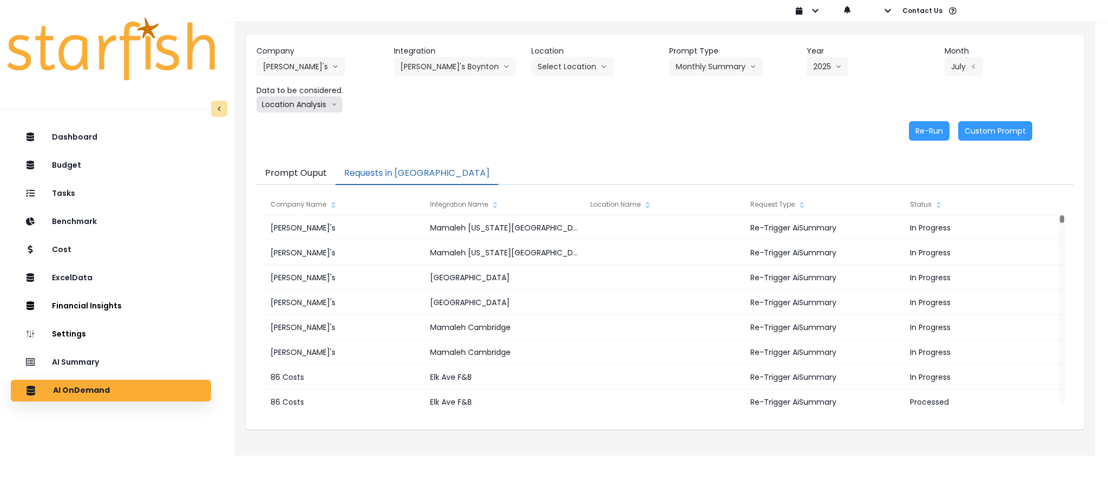
click at [332, 107] on icon "arrow down line" at bounding box center [334, 104] width 5 height 11
click at [314, 122] on span "Comparison overtime" at bounding box center [299, 125] width 72 height 11
click at [918, 130] on button "Re-Run" at bounding box center [929, 130] width 41 height 19
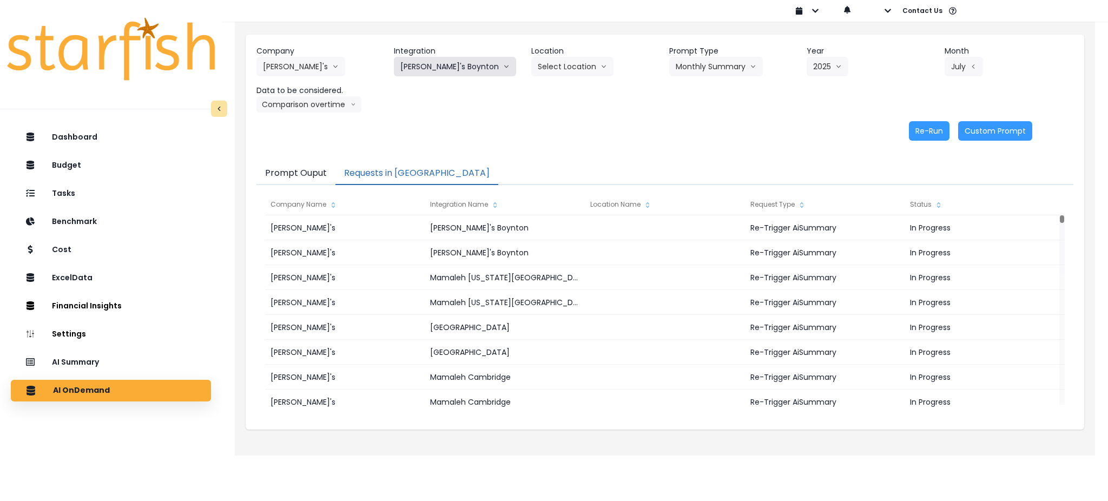
click at [461, 62] on button "[PERSON_NAME]'s Boynton" at bounding box center [455, 66] width 122 height 19
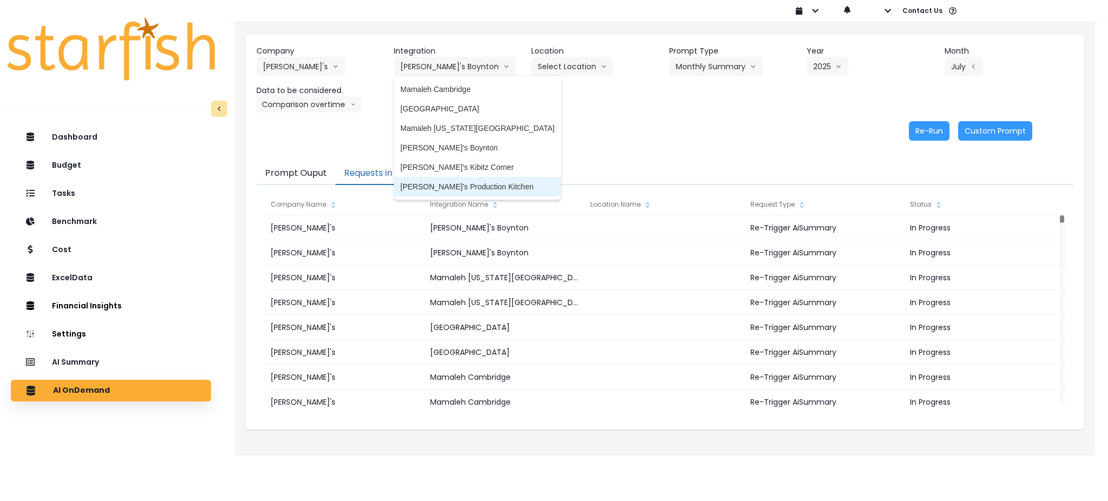
click at [461, 188] on span "[PERSON_NAME]'s Production Kitchen" at bounding box center [477, 186] width 154 height 11
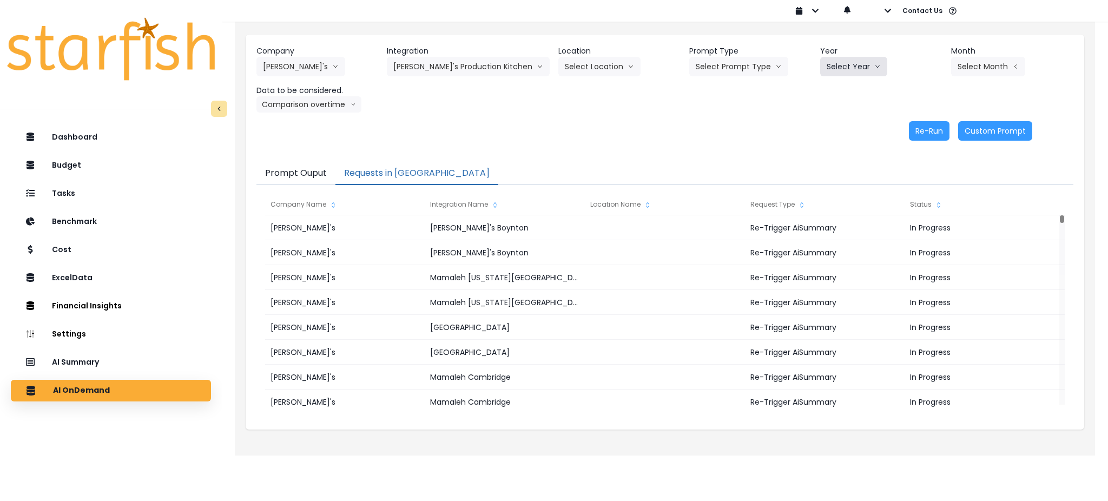
click at [852, 68] on button "Select Year" at bounding box center [853, 66] width 67 height 19
click at [724, 65] on button "Select Prompt Type" at bounding box center [738, 66] width 99 height 19
click at [721, 143] on span "Monthly Summary" at bounding box center [726, 147] width 61 height 11
click at [850, 65] on button "Select Year" at bounding box center [853, 66] width 67 height 19
click at [832, 129] on span "2025" at bounding box center [835, 128] width 17 height 11
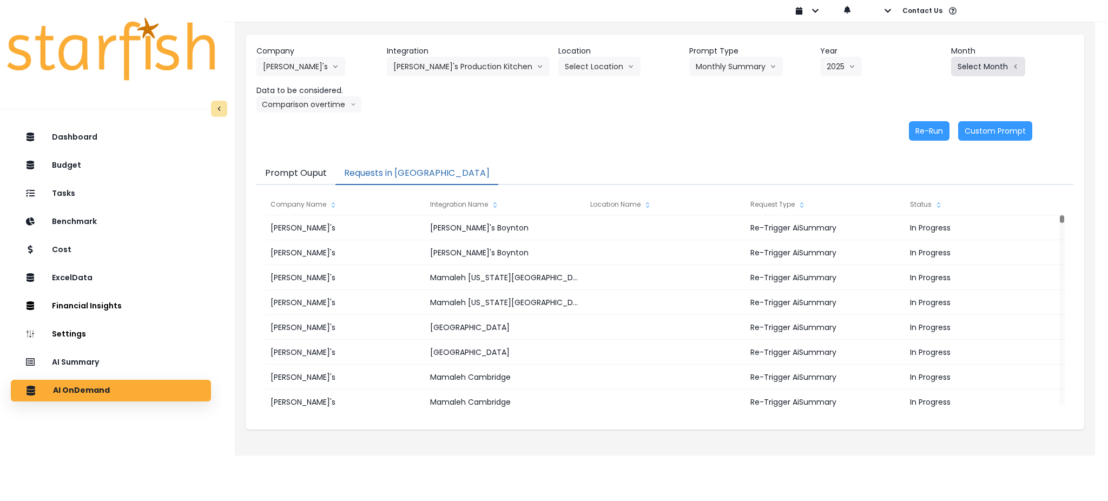
click at [983, 76] on button "Select Month" at bounding box center [988, 66] width 74 height 19
click at [925, 188] on span "July" at bounding box center [933, 186] width 21 height 11
click at [340, 102] on button "Comparison overtime" at bounding box center [308, 104] width 105 height 16
click at [310, 147] on span "Location Analysis" at bounding box center [299, 145] width 72 height 11
click at [936, 137] on button "Re-Run" at bounding box center [929, 130] width 41 height 19
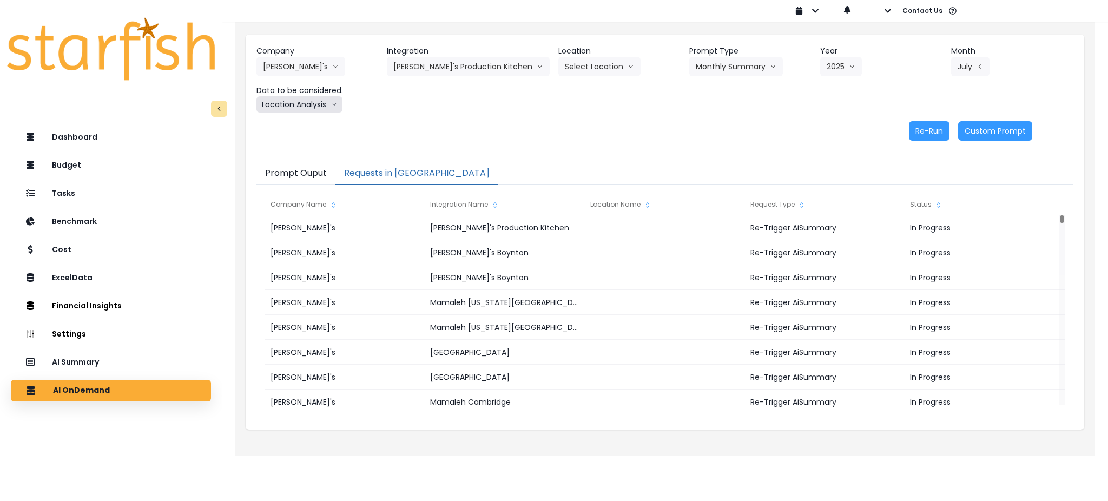
click at [312, 102] on button "Location Analysis" at bounding box center [299, 104] width 86 height 16
click at [308, 124] on span "Comparison overtime" at bounding box center [299, 125] width 72 height 11
click at [932, 128] on button "Re-Run" at bounding box center [929, 130] width 41 height 19
drag, startPoint x: 140, startPoint y: 461, endPoint x: 146, endPoint y: 459, distance: 6.0
click at [140, 461] on div "Dashboard Budget Tasks Benchmark Cost ExcelData Financial Insights Location Ana…" at bounding box center [111, 334] width 222 height 420
